Goal: Information Seeking & Learning: Find specific fact

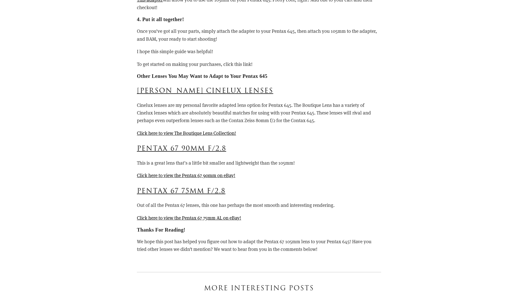
scroll to position [840, 0]
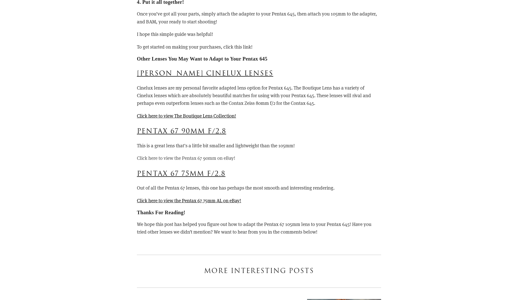
click at [213, 158] on link "Click here to view the Pentax 67 90mm on eBay!" at bounding box center [186, 158] width 99 height 6
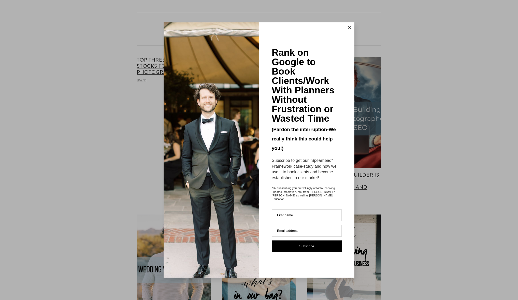
scroll to position [1071, 0]
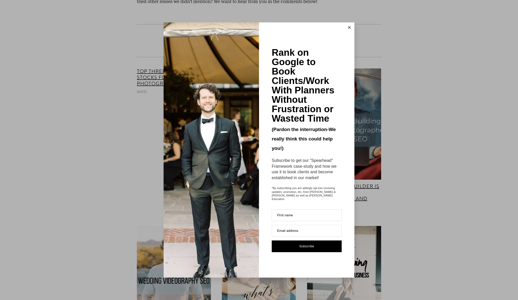
click at [352, 33] on button at bounding box center [350, 27] width 10 height 10
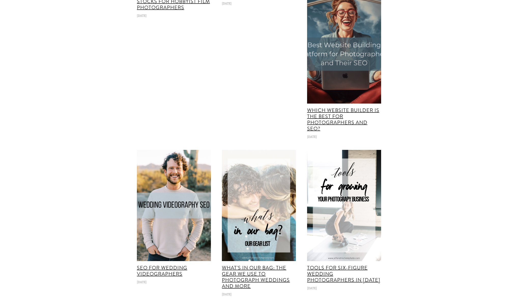
scroll to position [0, 0]
